Goal: Find specific page/section: Find specific page/section

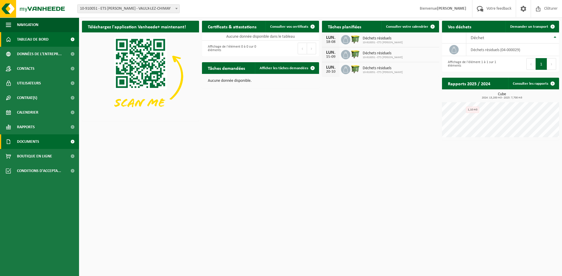
click at [25, 142] on span "Documents" at bounding box center [28, 142] width 22 height 15
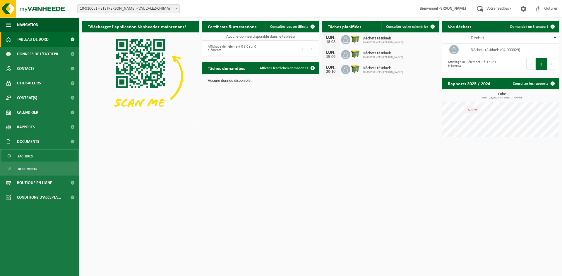
click at [25, 156] on span "Factures" at bounding box center [25, 156] width 15 height 11
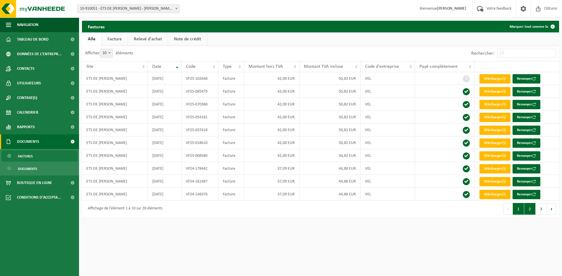
click at [530, 212] on button "2" at bounding box center [529, 209] width 11 height 12
click at [537, 211] on button "3" at bounding box center [540, 209] width 11 height 12
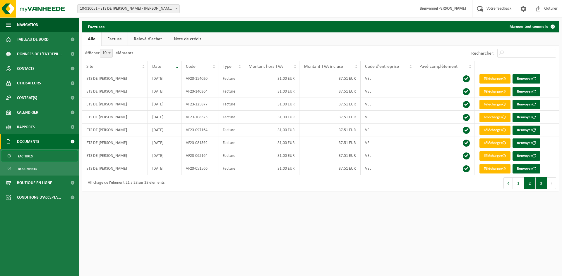
click at [530, 184] on button "2" at bounding box center [529, 184] width 11 height 12
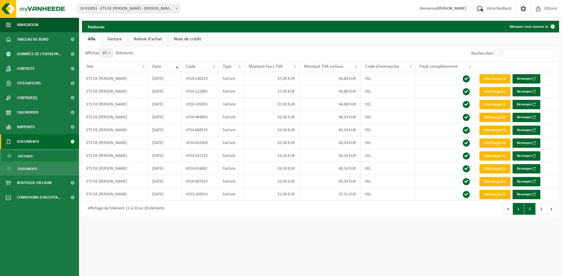
click at [517, 209] on button "1" at bounding box center [517, 209] width 11 height 12
click at [32, 142] on span "Documents" at bounding box center [28, 142] width 22 height 15
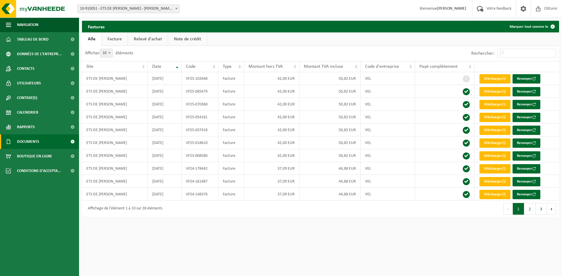
click at [32, 142] on span "Documents" at bounding box center [28, 142] width 22 height 15
click at [25, 170] on span "Documents" at bounding box center [27, 168] width 19 height 11
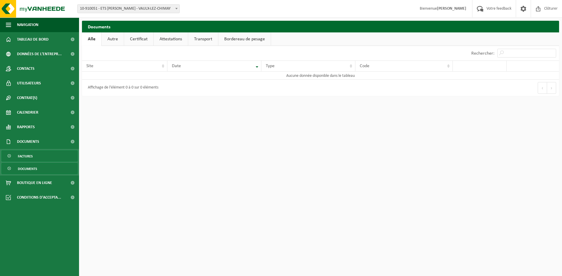
click at [26, 154] on span "Factures" at bounding box center [25, 156] width 15 height 11
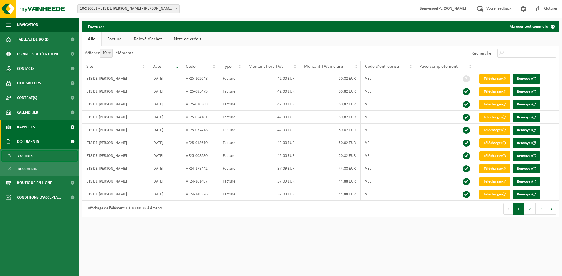
click at [27, 128] on span "Rapports" at bounding box center [26, 127] width 18 height 15
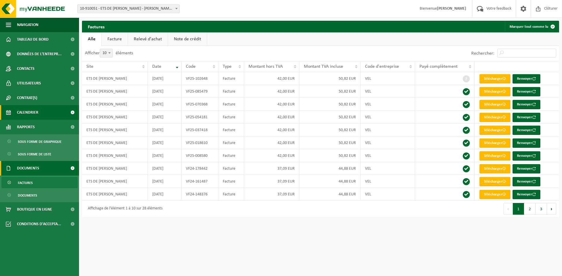
click at [26, 113] on span "Calendrier" at bounding box center [27, 112] width 21 height 15
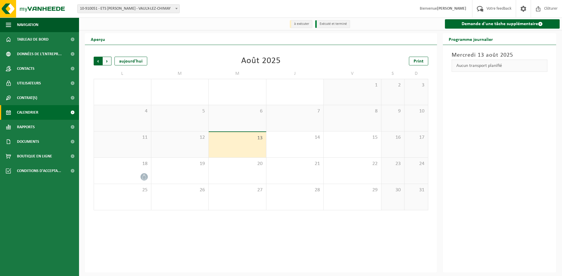
click at [106, 63] on span "Suivant" at bounding box center [107, 61] width 9 height 9
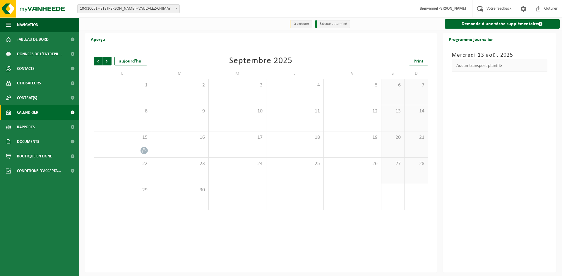
click at [106, 63] on span "Suivant" at bounding box center [107, 61] width 9 height 9
click at [100, 63] on span "Précédent" at bounding box center [98, 61] width 9 height 9
